Goal: Transaction & Acquisition: Purchase product/service

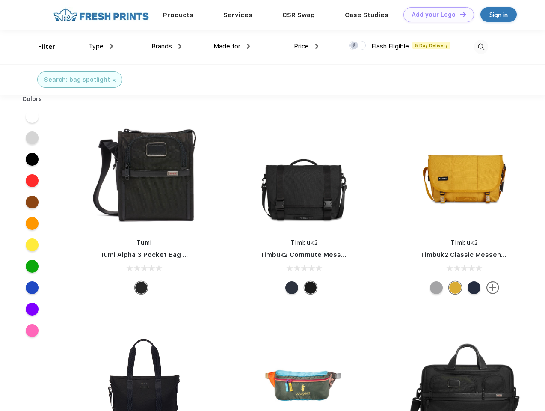
scroll to position [0, 0]
click at [436, 15] on link "Add your Logo Design Tool" at bounding box center [439, 14] width 71 height 15
click at [0, 0] on div "Design Tool" at bounding box center [0, 0] width 0 height 0
click at [459, 14] on link "Add your Logo Design Tool" at bounding box center [439, 14] width 71 height 15
click at [41, 47] on div "Filter" at bounding box center [47, 47] width 18 height 10
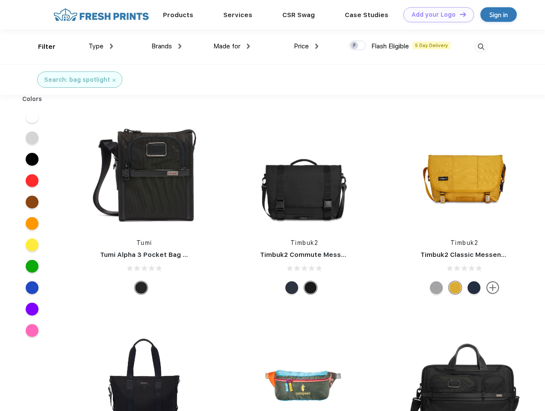
click at [101, 46] on span "Type" at bounding box center [96, 46] width 15 height 8
click at [166, 46] on span "Brands" at bounding box center [161, 46] width 21 height 8
click at [232, 46] on span "Made for" at bounding box center [227, 46] width 27 height 8
click at [306, 46] on span "Price" at bounding box center [301, 46] width 15 height 8
click at [358, 46] on div at bounding box center [357, 45] width 17 height 9
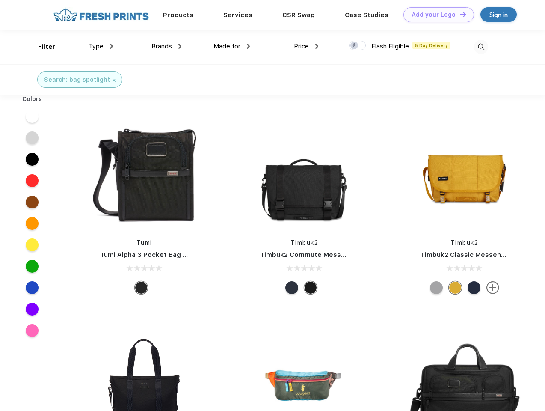
click at [355, 46] on input "checkbox" at bounding box center [352, 43] width 6 height 6
click at [481, 47] on img at bounding box center [481, 47] width 14 height 14
